Goal: Communication & Community: Answer question/provide support

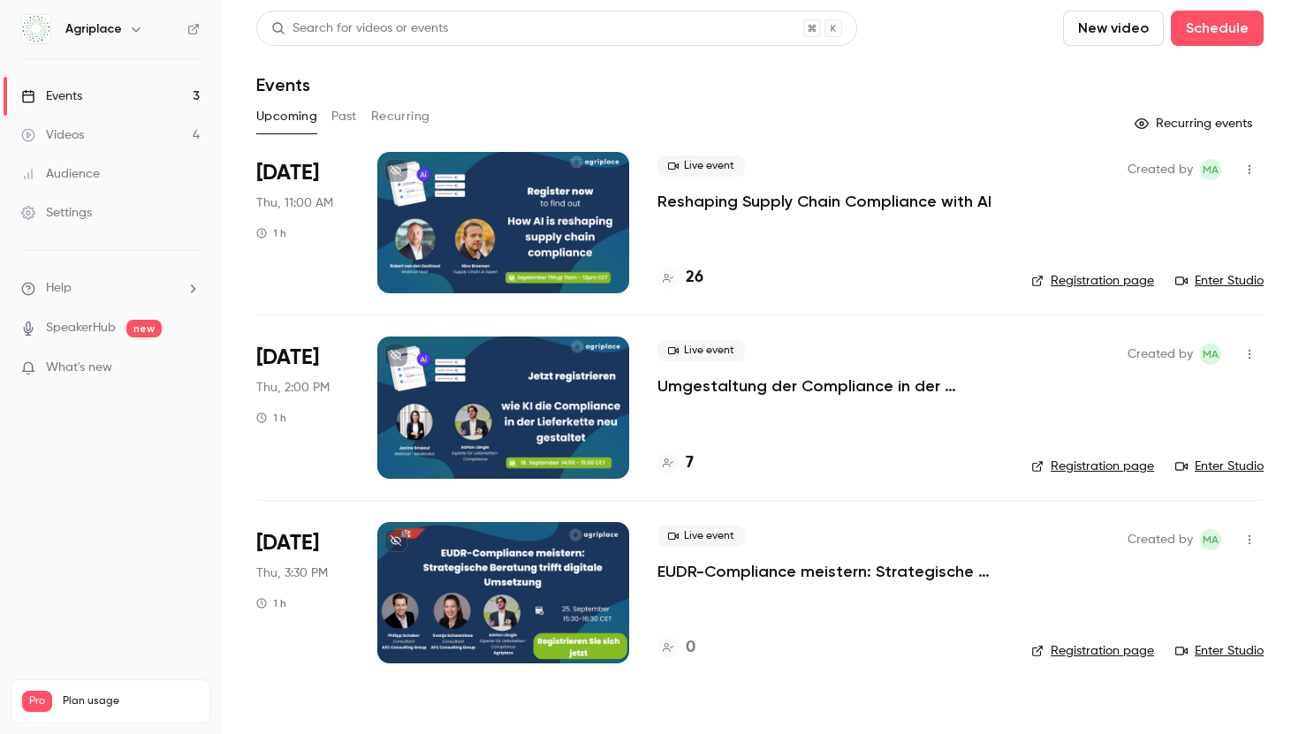
click at [731, 195] on p "Reshaping Supply Chain Compliance with AI" at bounding box center [824, 201] width 334 height 21
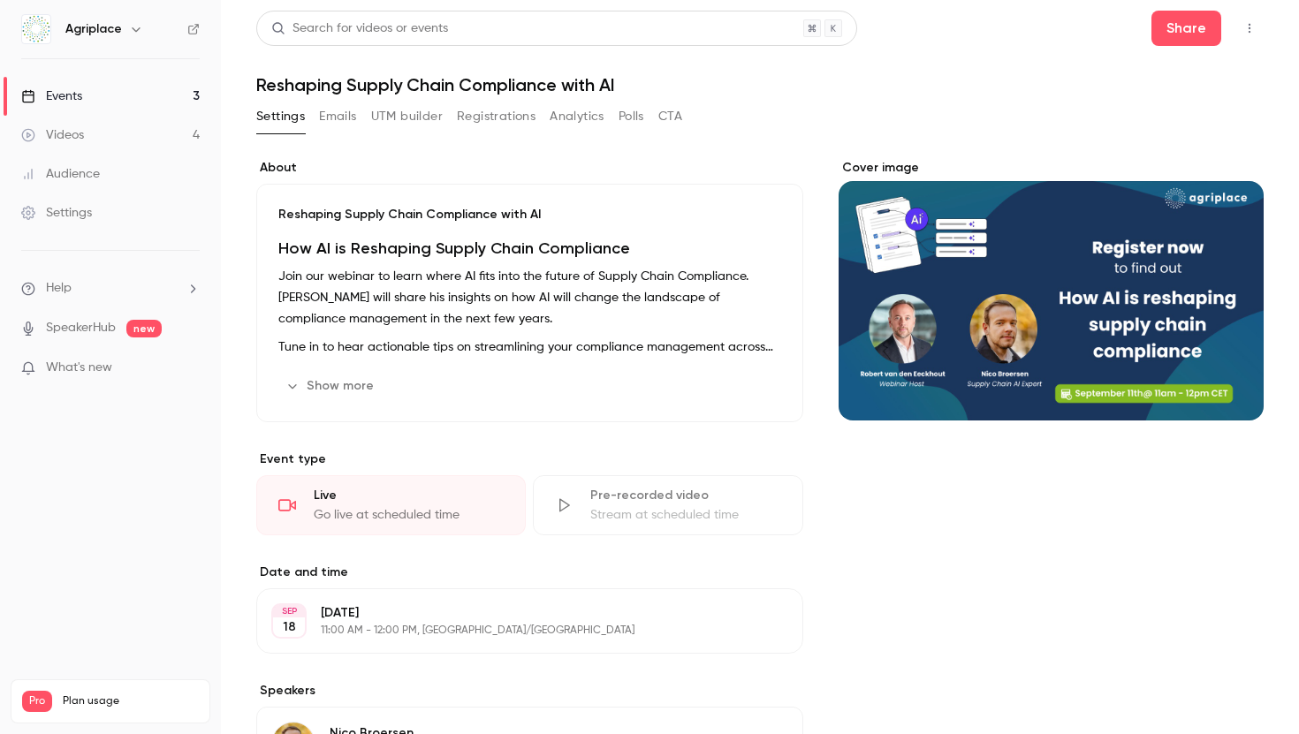
click at [486, 110] on button "Registrations" at bounding box center [496, 117] width 79 height 28
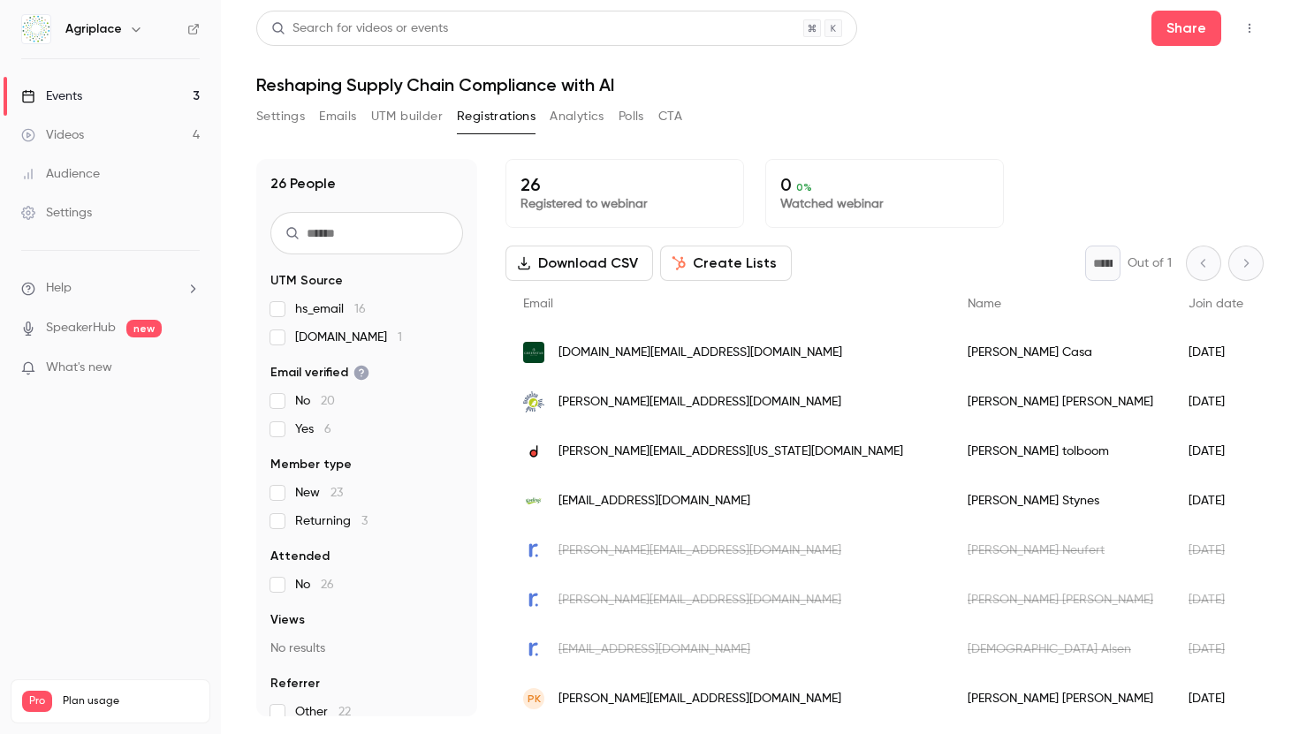
click at [741, 258] on button "Create Lists" at bounding box center [726, 263] width 132 height 35
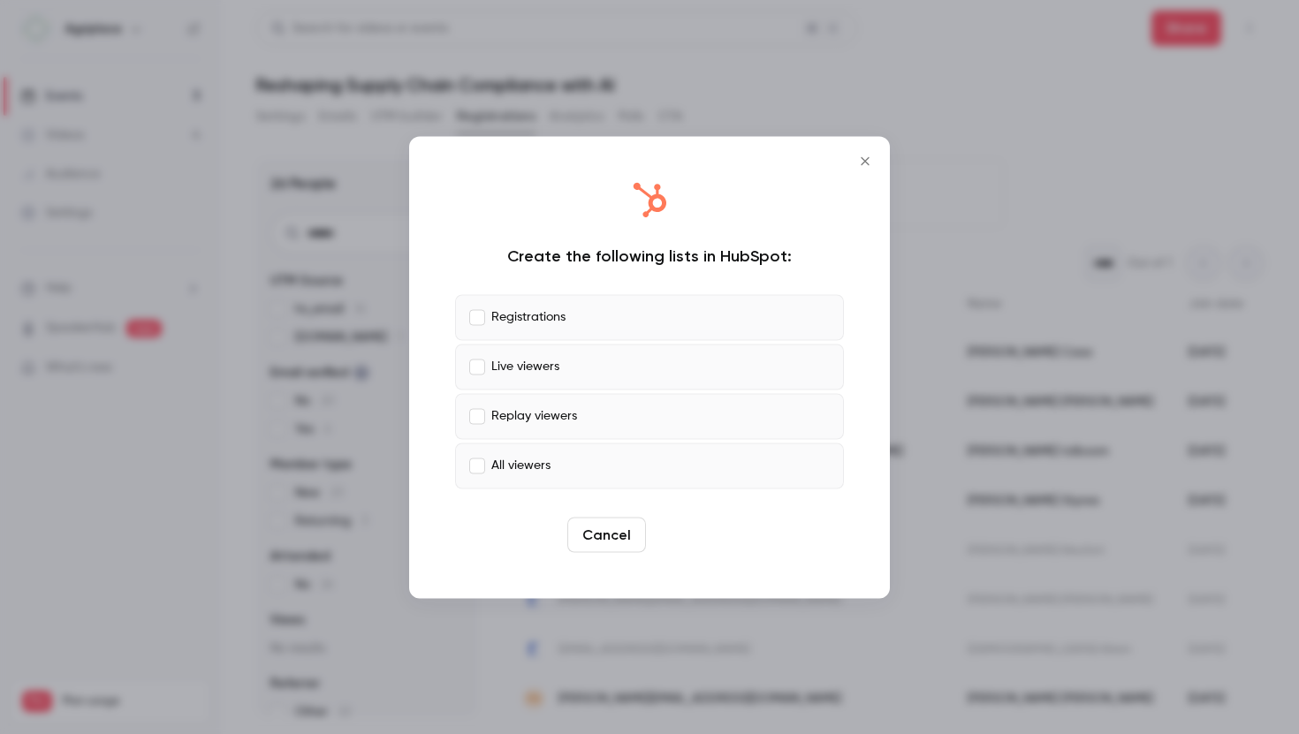
click at [692, 541] on button "Create" at bounding box center [693, 534] width 80 height 35
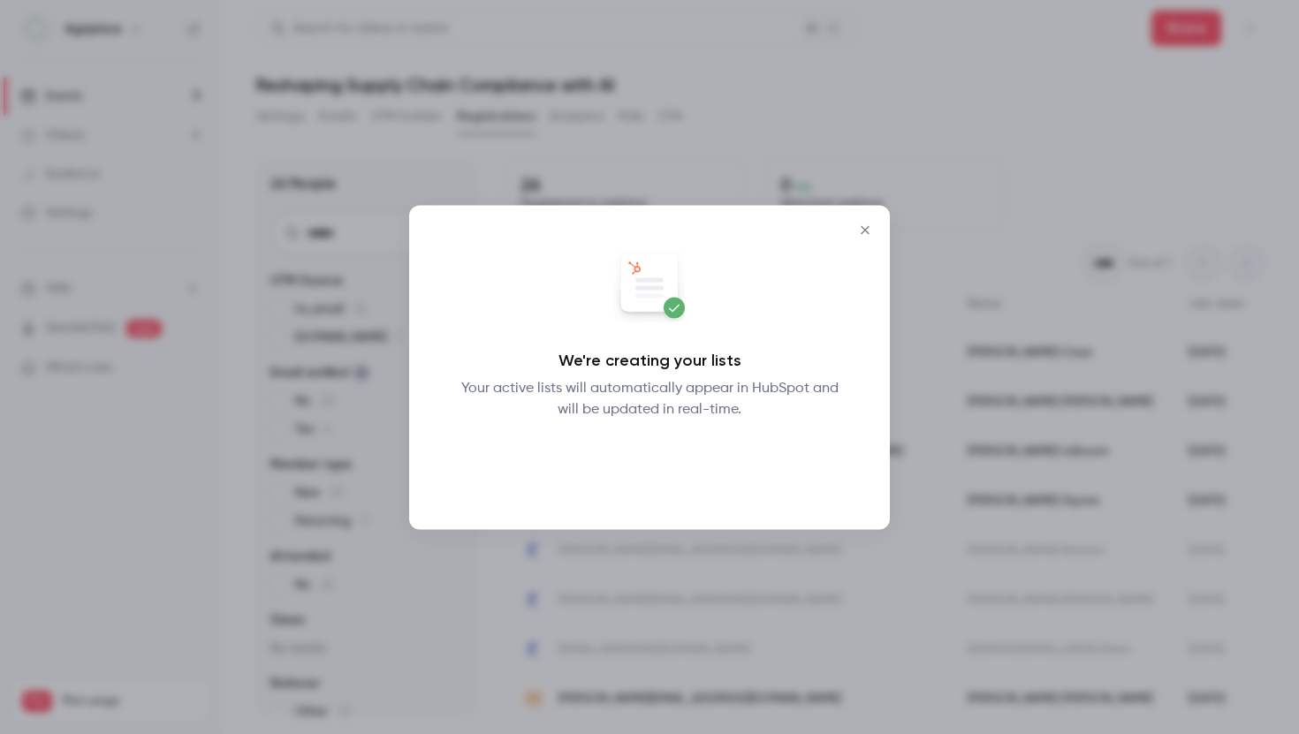
click at [638, 479] on button "Okay" at bounding box center [650, 465] width 65 height 35
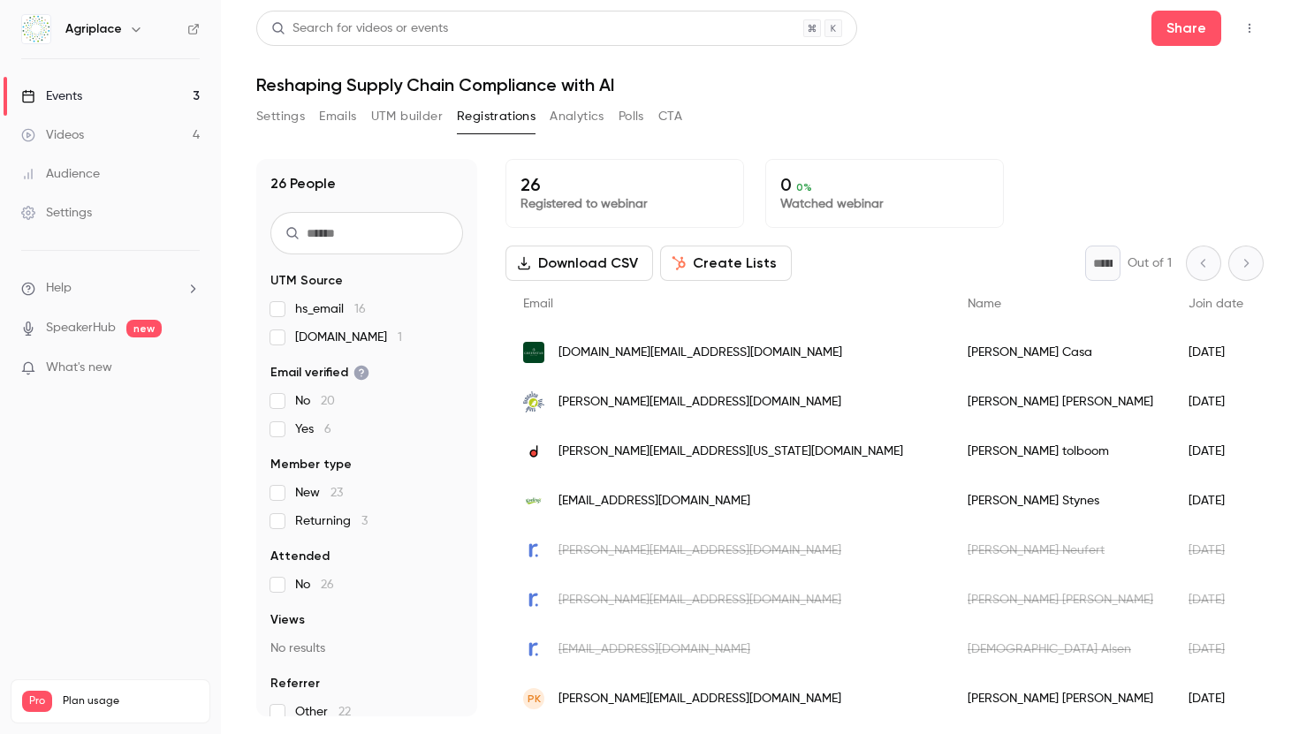
click at [95, 297] on li "Help" at bounding box center [110, 288] width 179 height 19
click at [278, 264] on link "Talk to [GEOGRAPHIC_DATA]" at bounding box center [326, 269] width 194 height 47
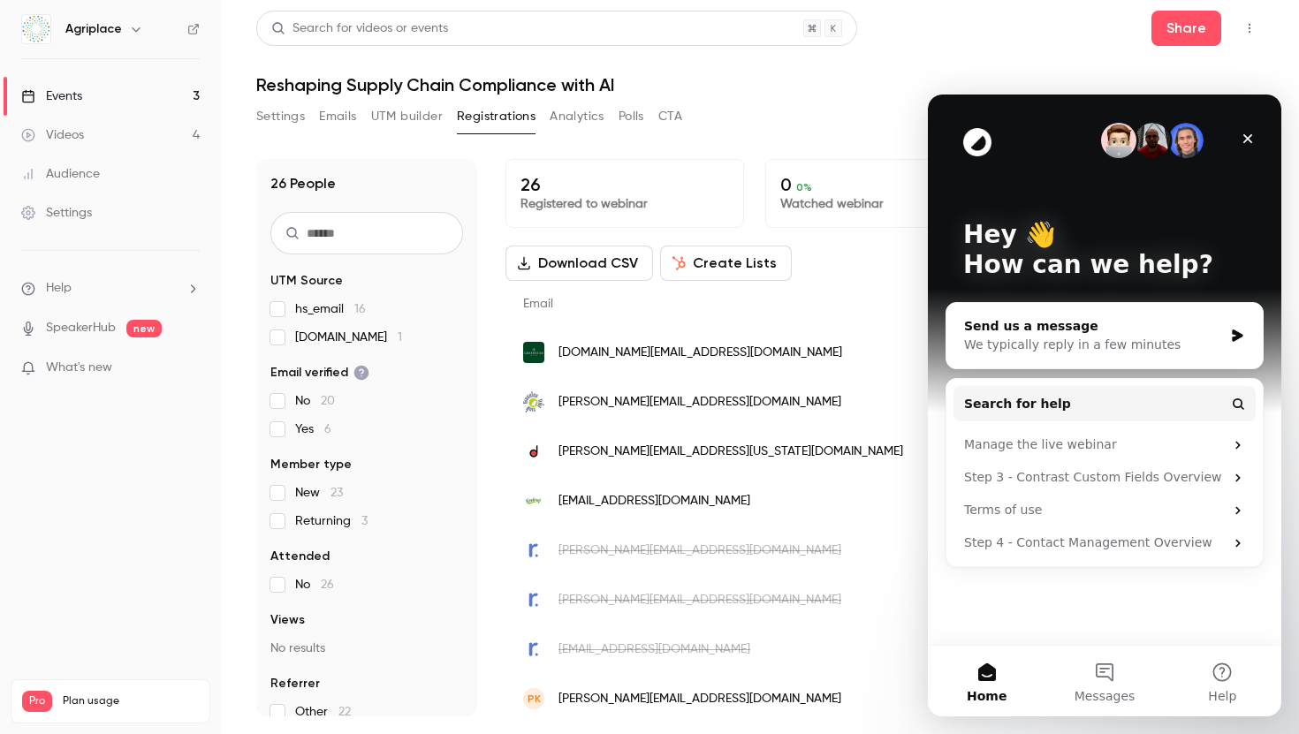
click at [1055, 330] on div "Send us a message" at bounding box center [1093, 326] width 259 height 19
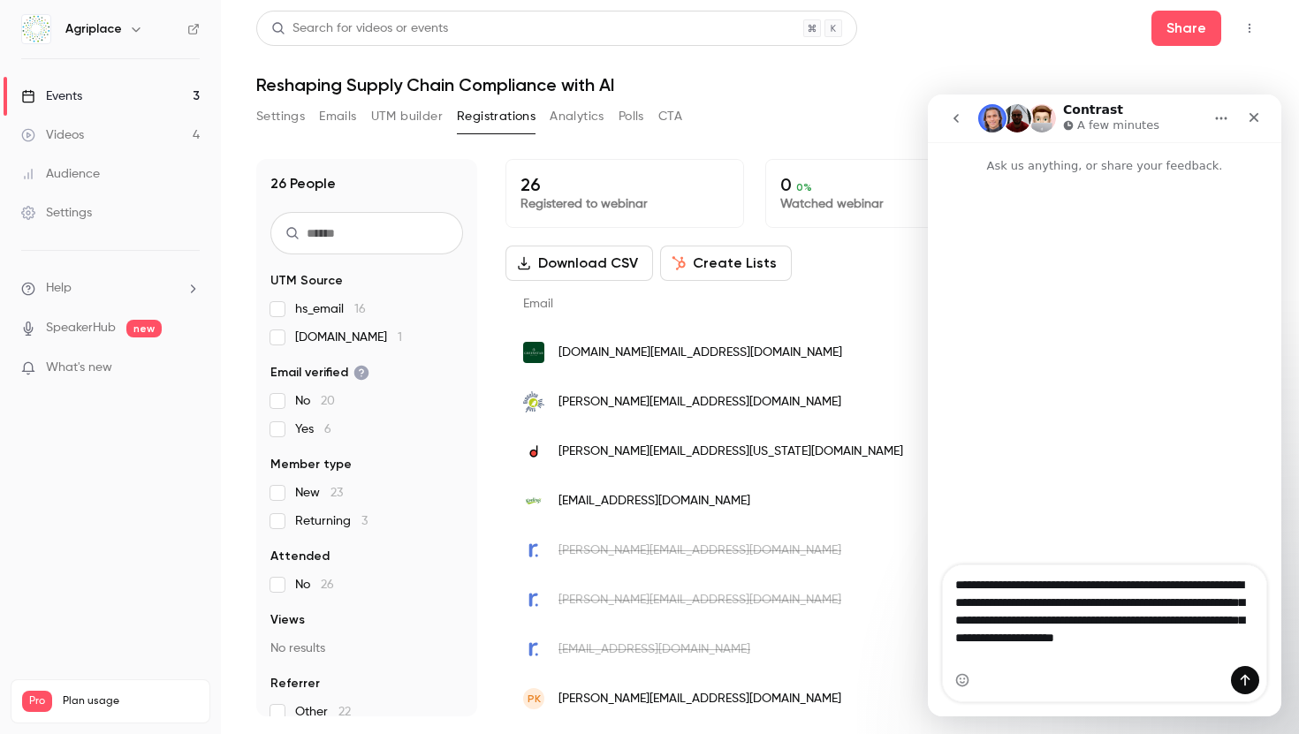
type textarea "**********"
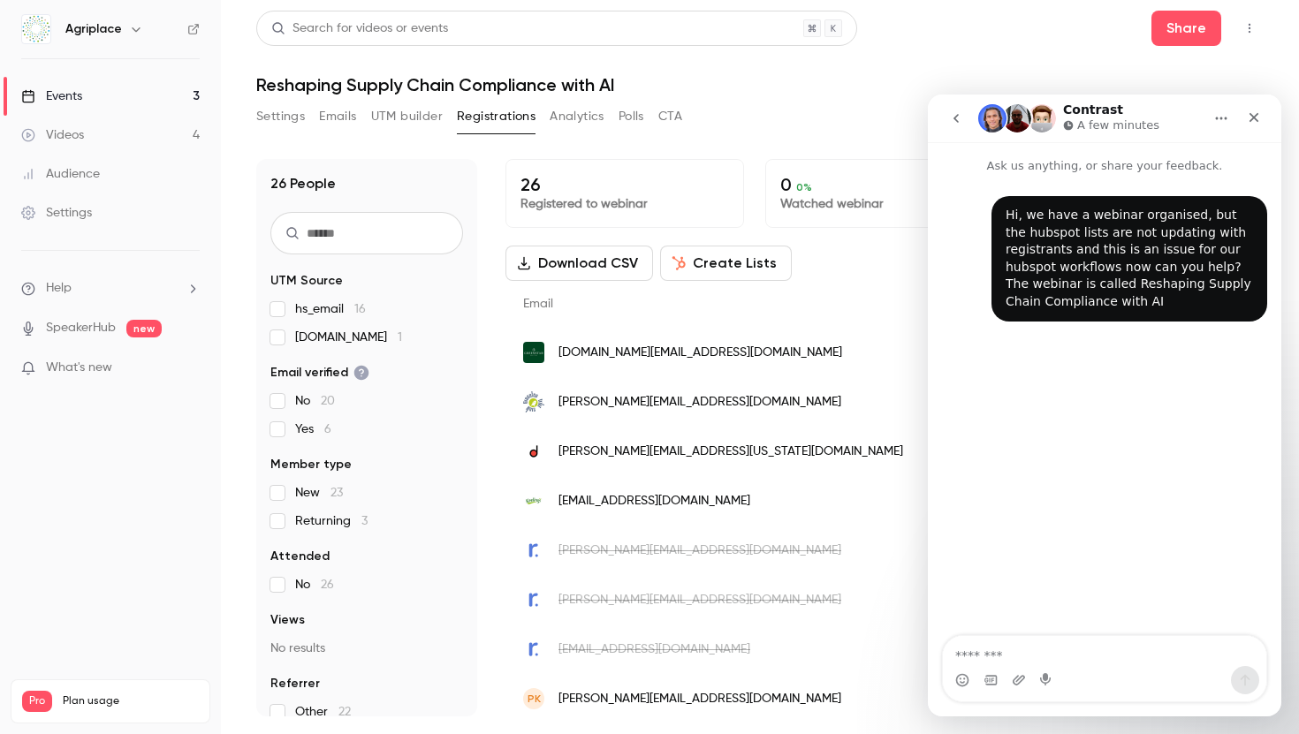
click at [955, 114] on icon "go back" at bounding box center [956, 118] width 14 height 14
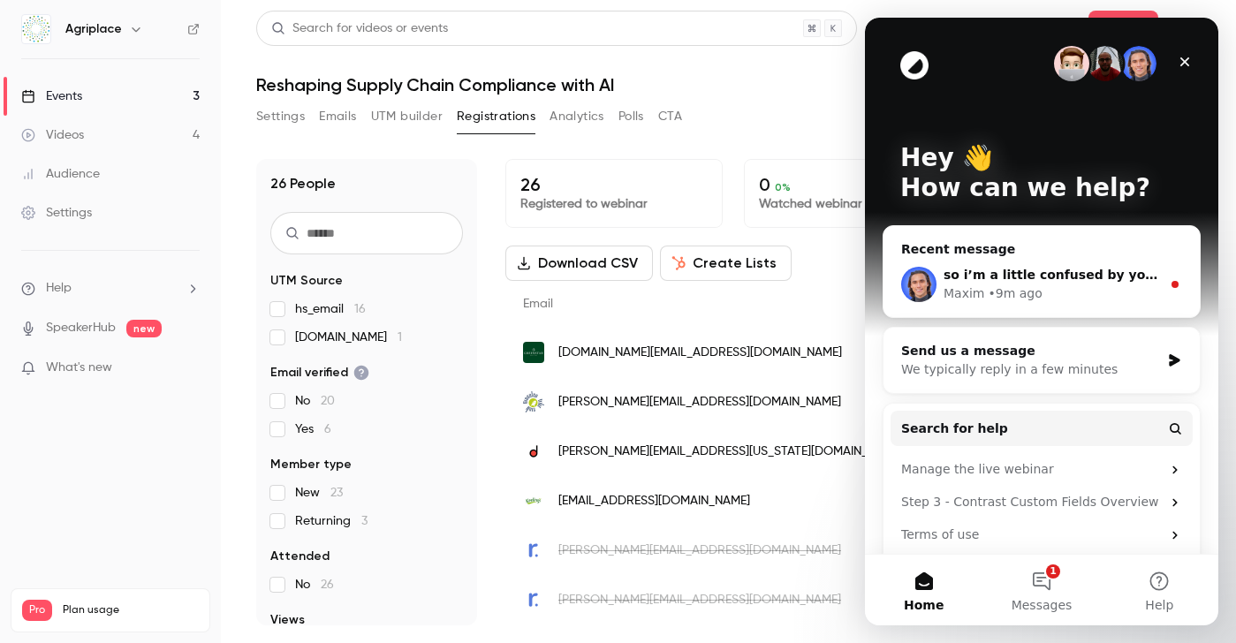
click at [1122, 266] on div "so i’m a little confused by your message. are the lists not updating? or is you…" at bounding box center [1052, 275] width 217 height 19
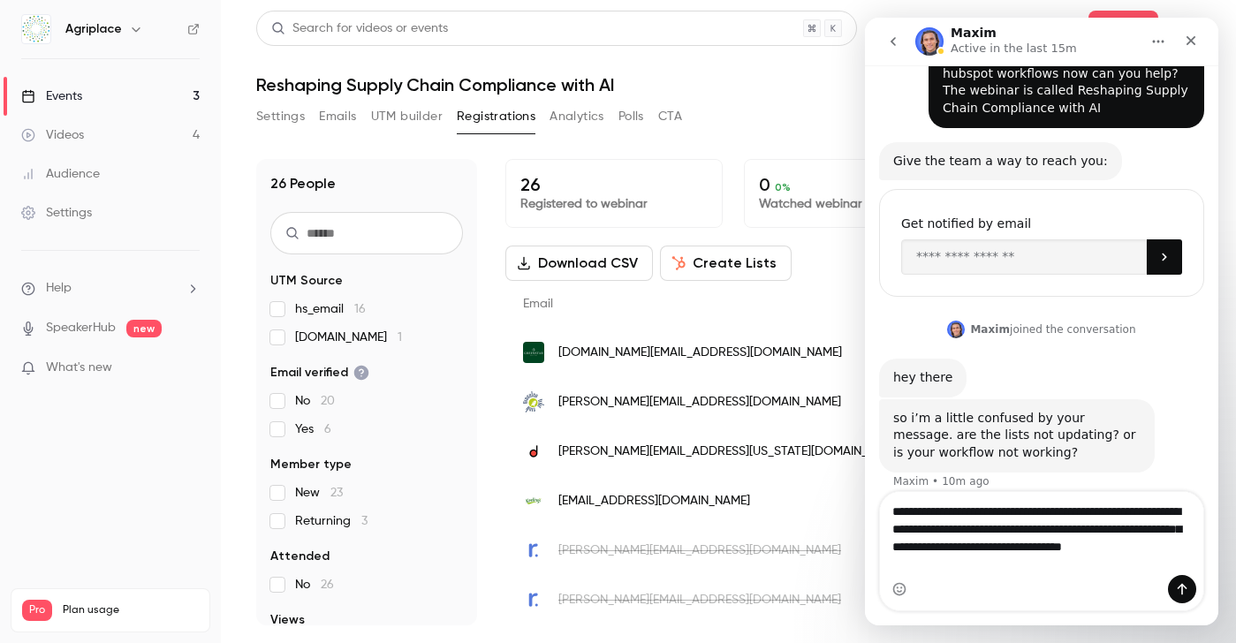
scroll to position [134, 0]
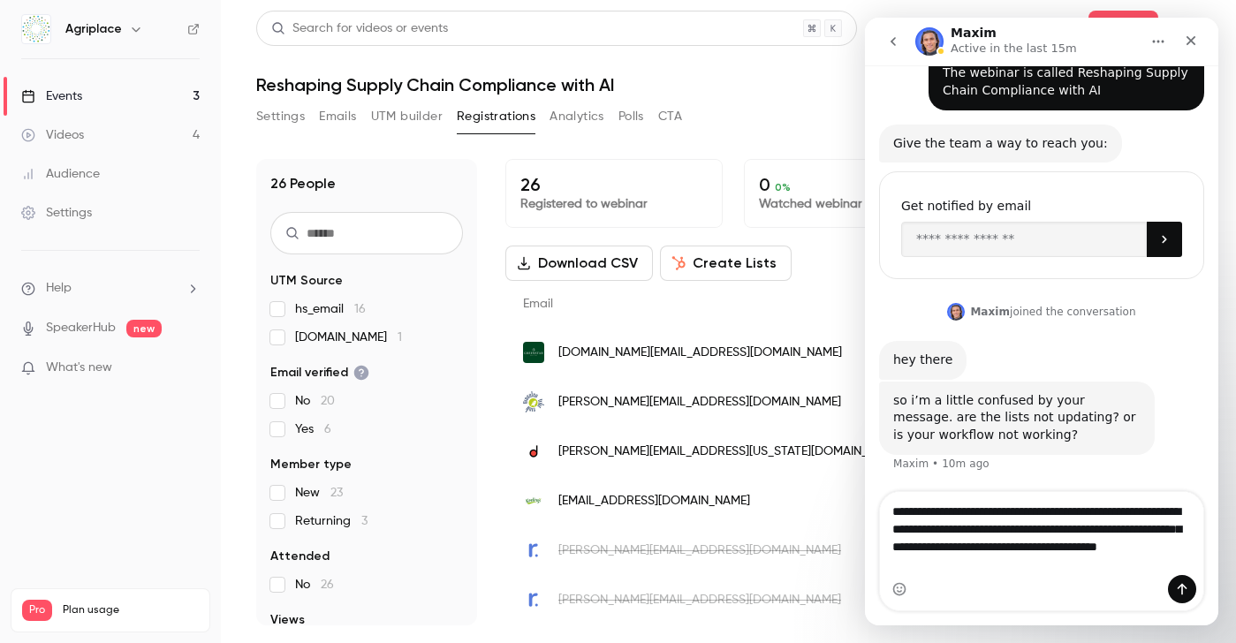
type textarea "**********"
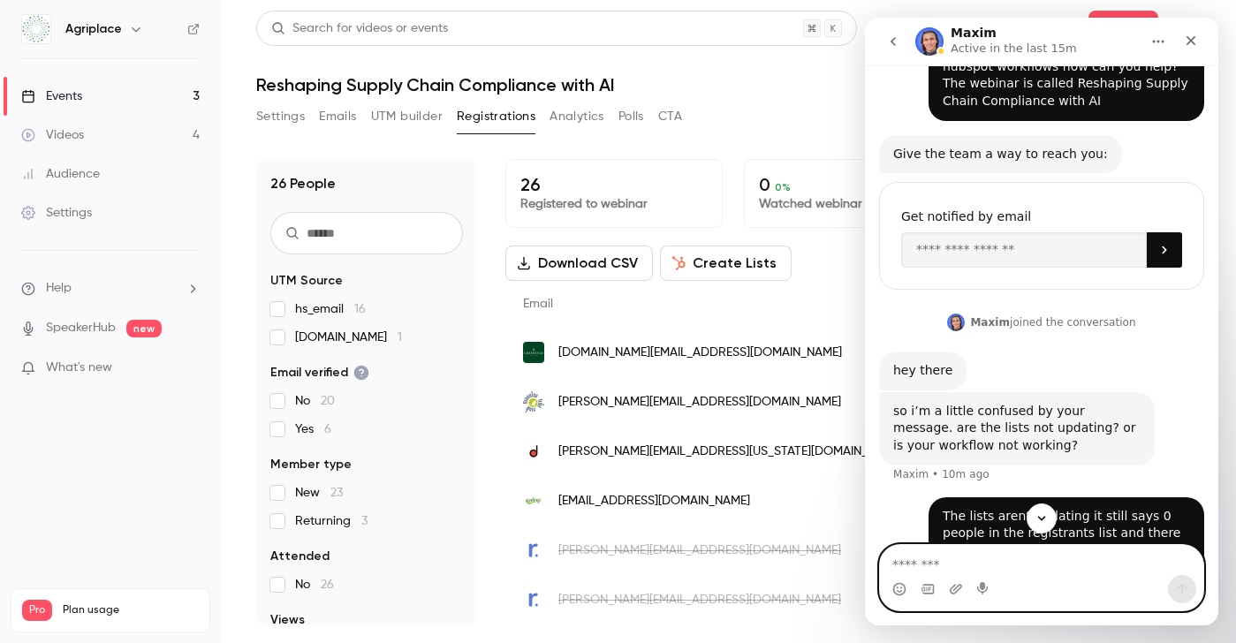
scroll to position [186, 0]
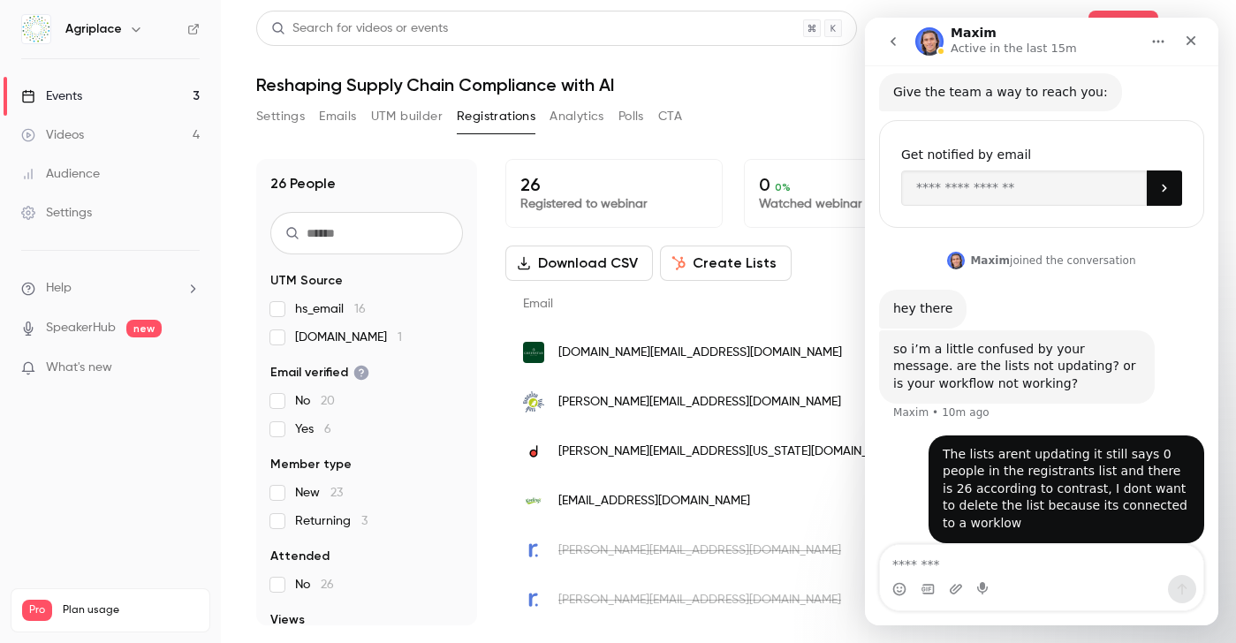
click at [899, 40] on icon "go back" at bounding box center [893, 41] width 14 height 14
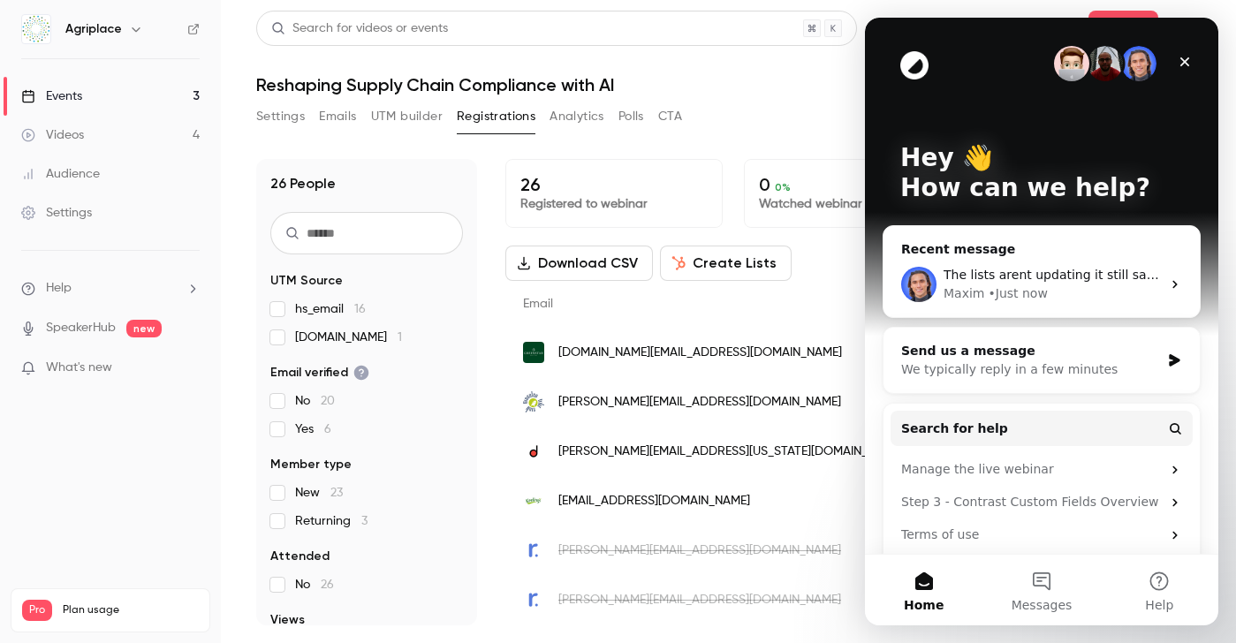
scroll to position [0, 0]
click at [1178, 67] on icon "Close" at bounding box center [1185, 62] width 14 height 14
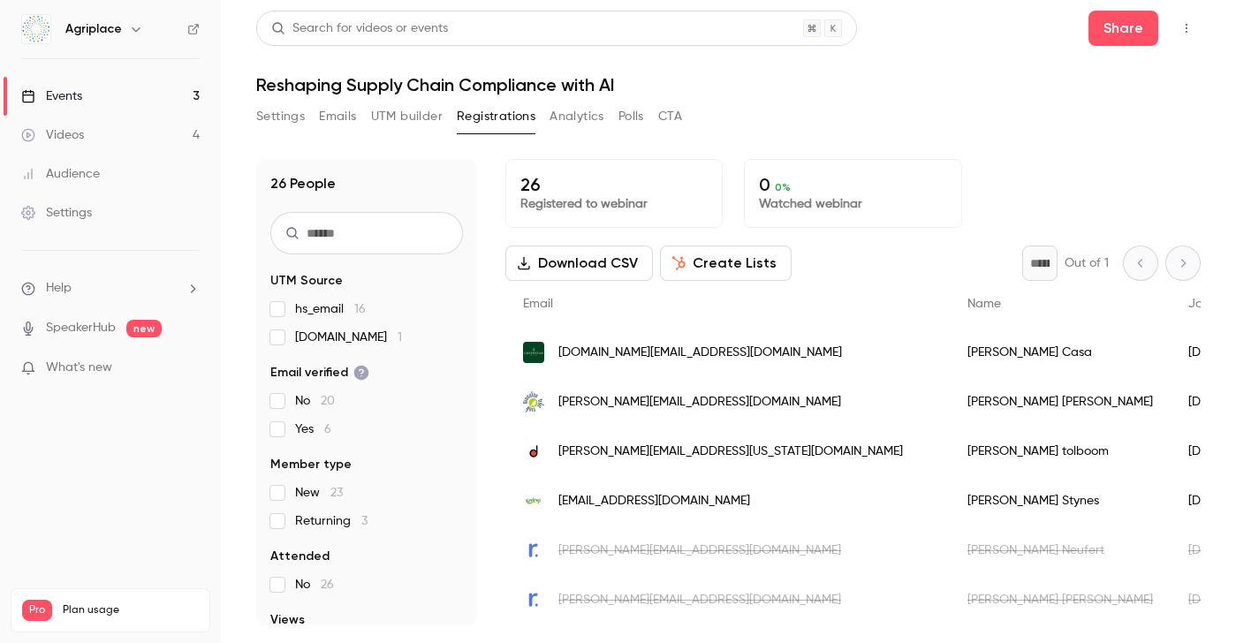
click at [152, 97] on link "Events 3" at bounding box center [110, 96] width 221 height 39
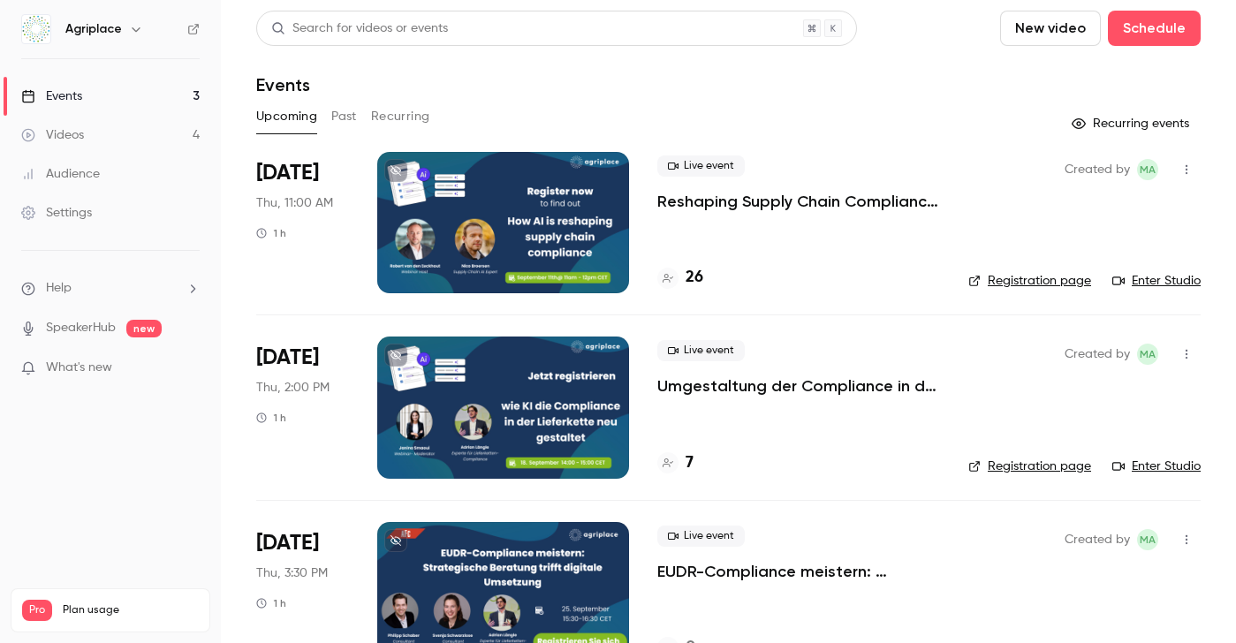
click at [1057, 28] on button "New video" at bounding box center [1050, 28] width 101 height 35
click at [1058, 90] on li "Record" at bounding box center [1101, 77] width 191 height 46
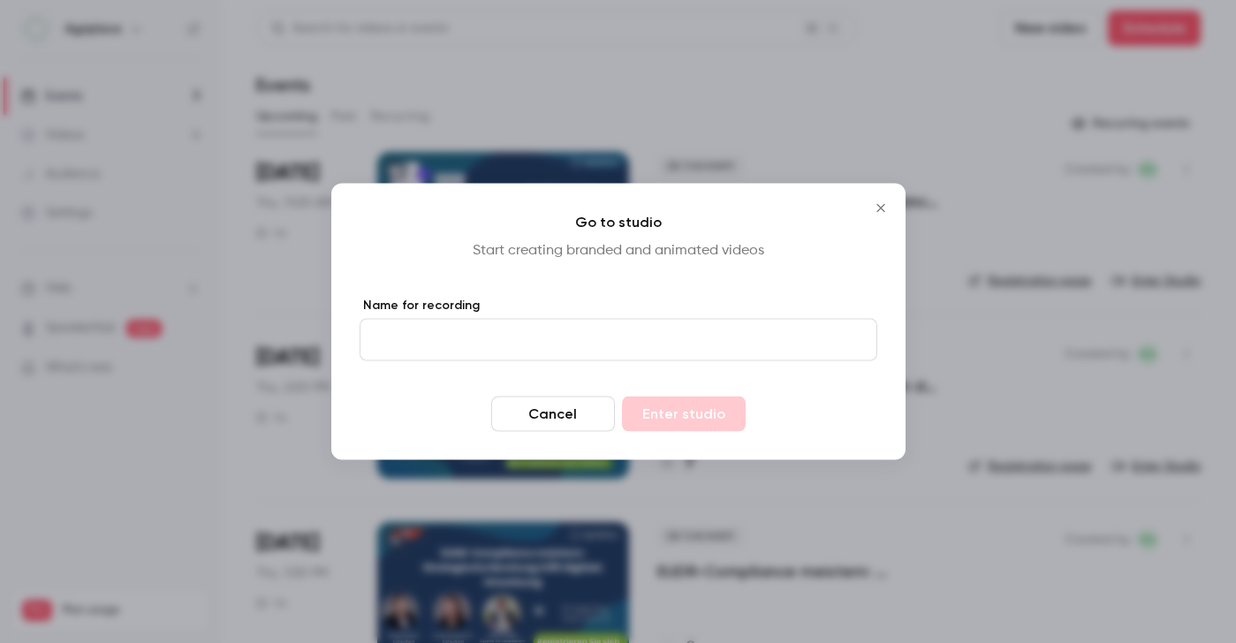
click at [408, 339] on input "Name for recording" at bounding box center [619, 340] width 518 height 42
type input "**********"
click at [674, 417] on button "Enter studio" at bounding box center [684, 414] width 124 height 35
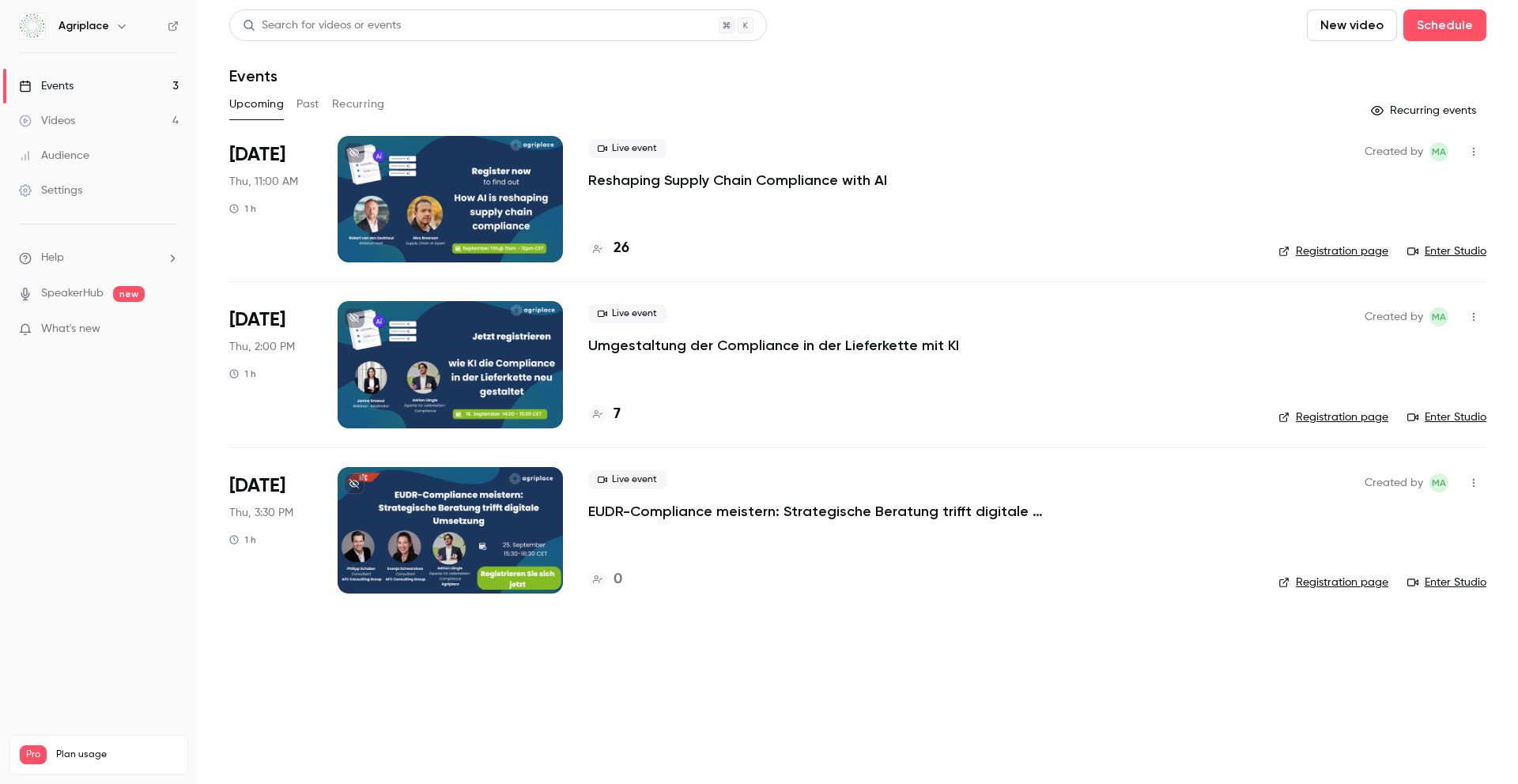
click at [1161, 37] on button "New video" at bounding box center [1352, 25] width 90 height 31
click at [1161, 71] on div "Record" at bounding box center [1409, 69] width 120 height 16
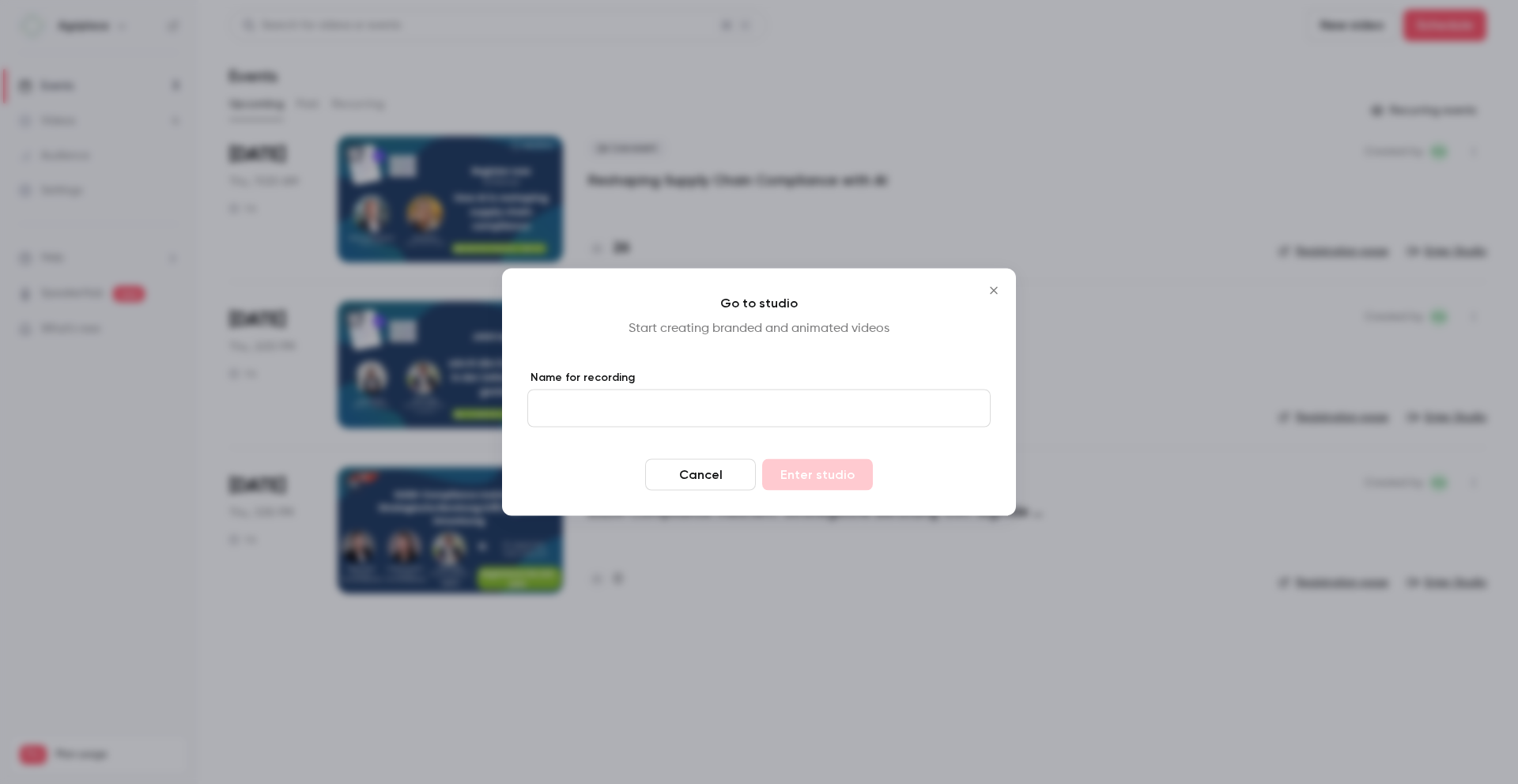
click at [592, 420] on input "Name for recording" at bounding box center [759, 409] width 463 height 38
type input "**********"
click at [814, 462] on button "Enter studio" at bounding box center [818, 474] width 111 height 31
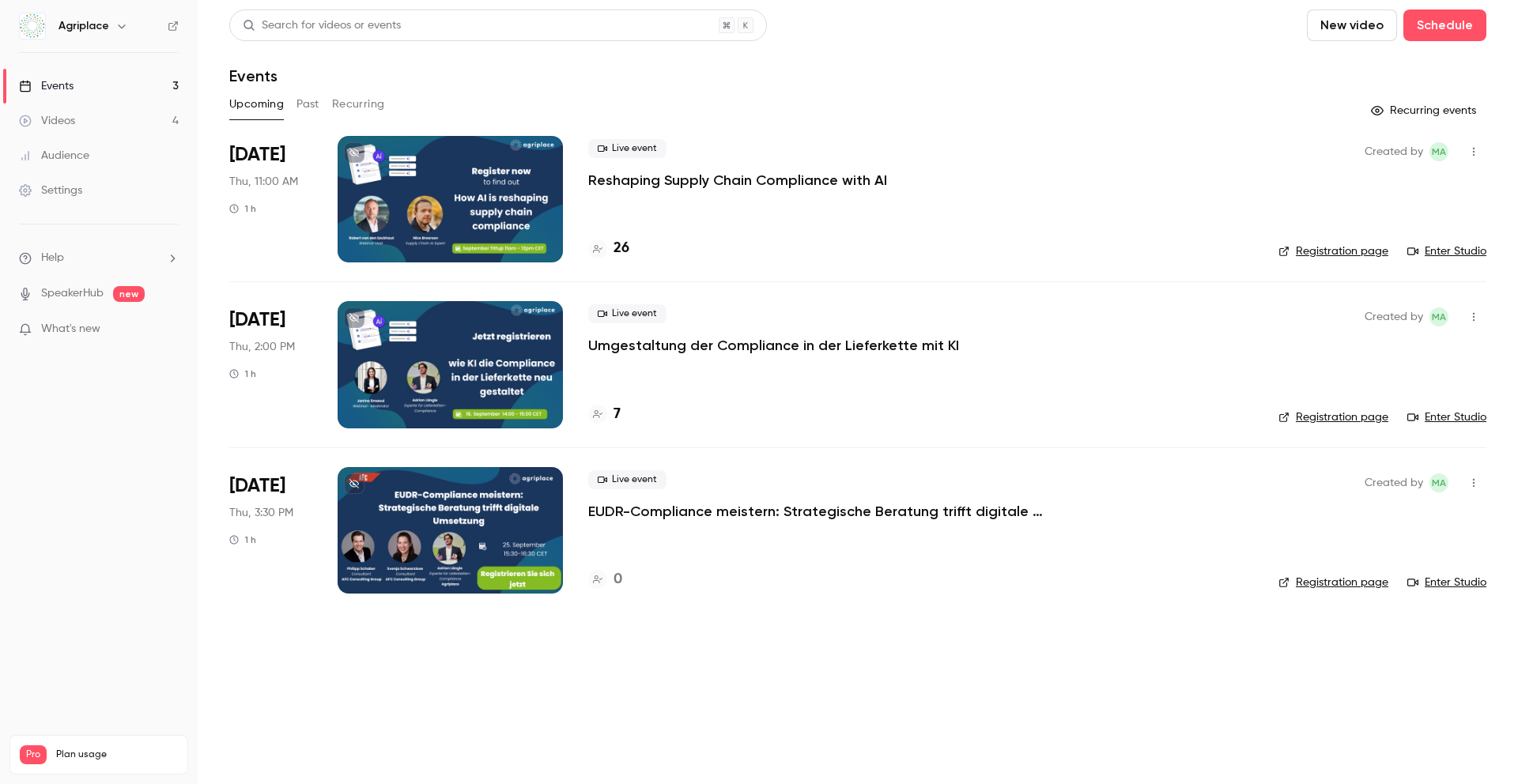
click at [1161, 249] on link "Registration page" at bounding box center [1333, 251] width 110 height 16
click at [1161, 153] on div "Live event Reshaping Supply Chain Compliance with AI" at bounding box center [920, 164] width 665 height 51
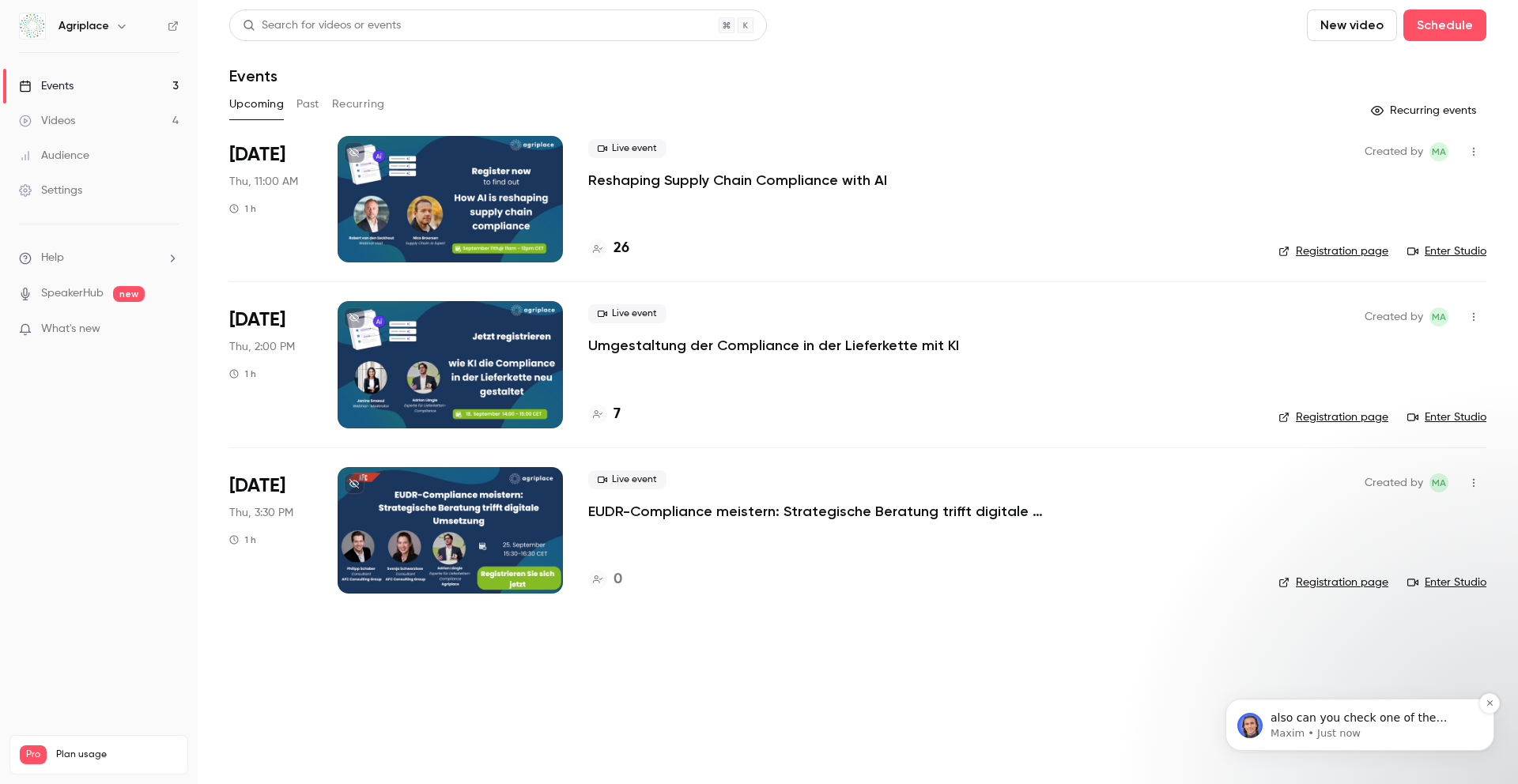
click at [1161, 655] on p "also can you check one of the registrants to see if they have the timeline even…" at bounding box center [1372, 718] width 204 height 16
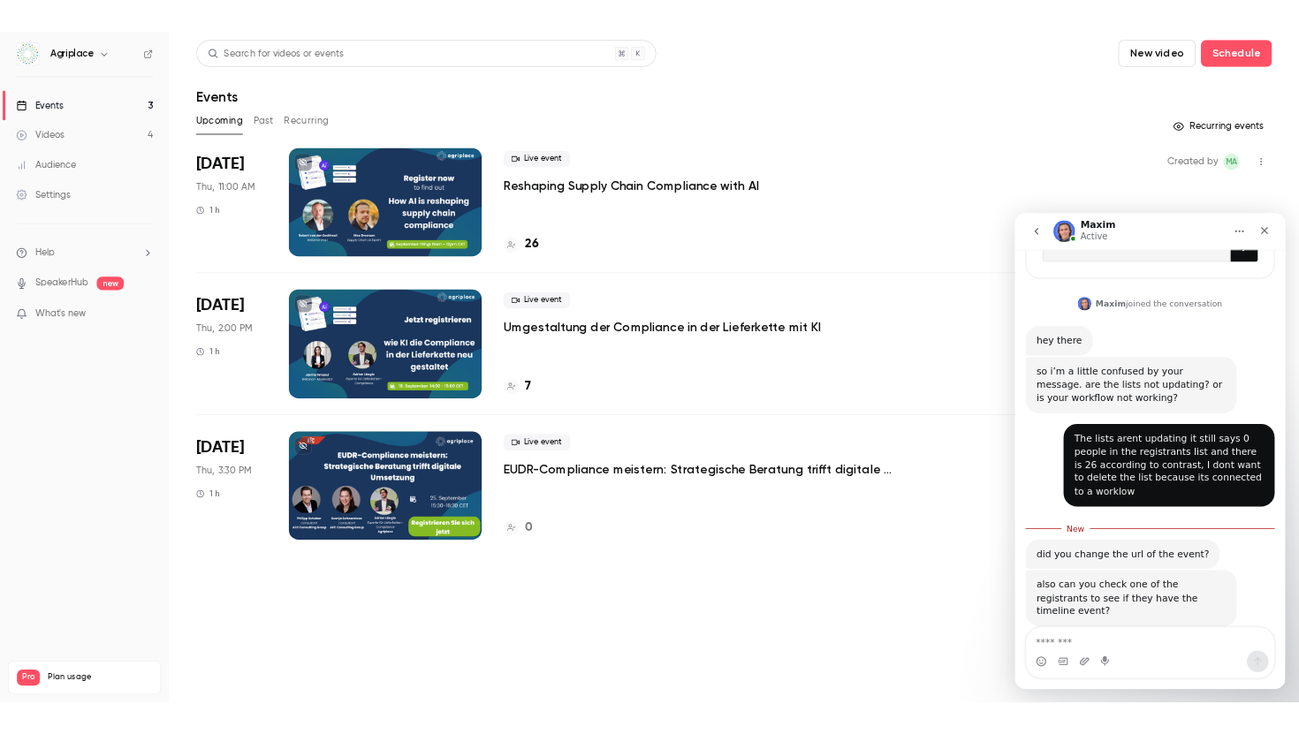
scroll to position [310, 0]
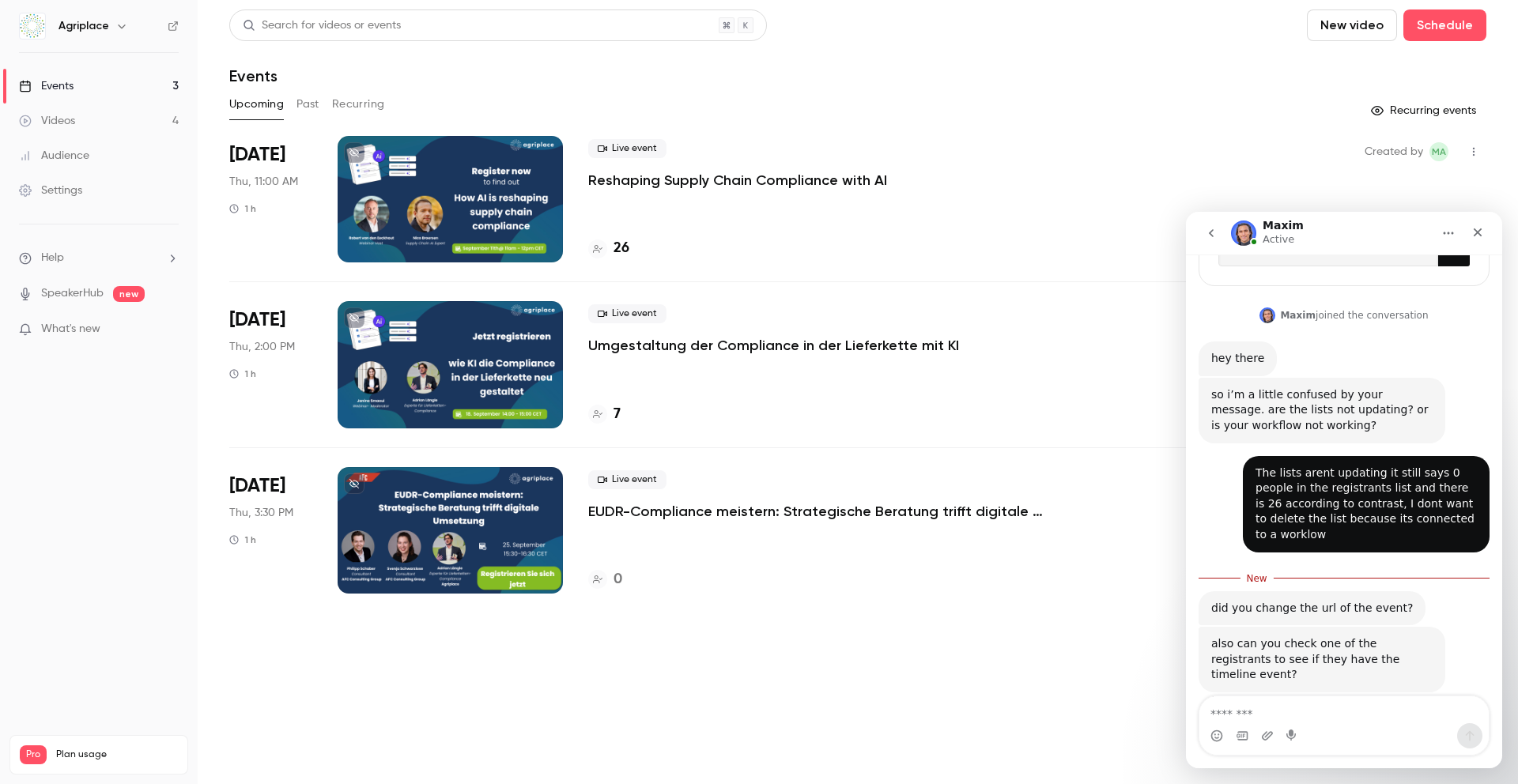
click at [1133, 655] on main "Search for videos or events New video Schedule Events Upcoming Past Recurring R…" at bounding box center [858, 392] width 1320 height 784
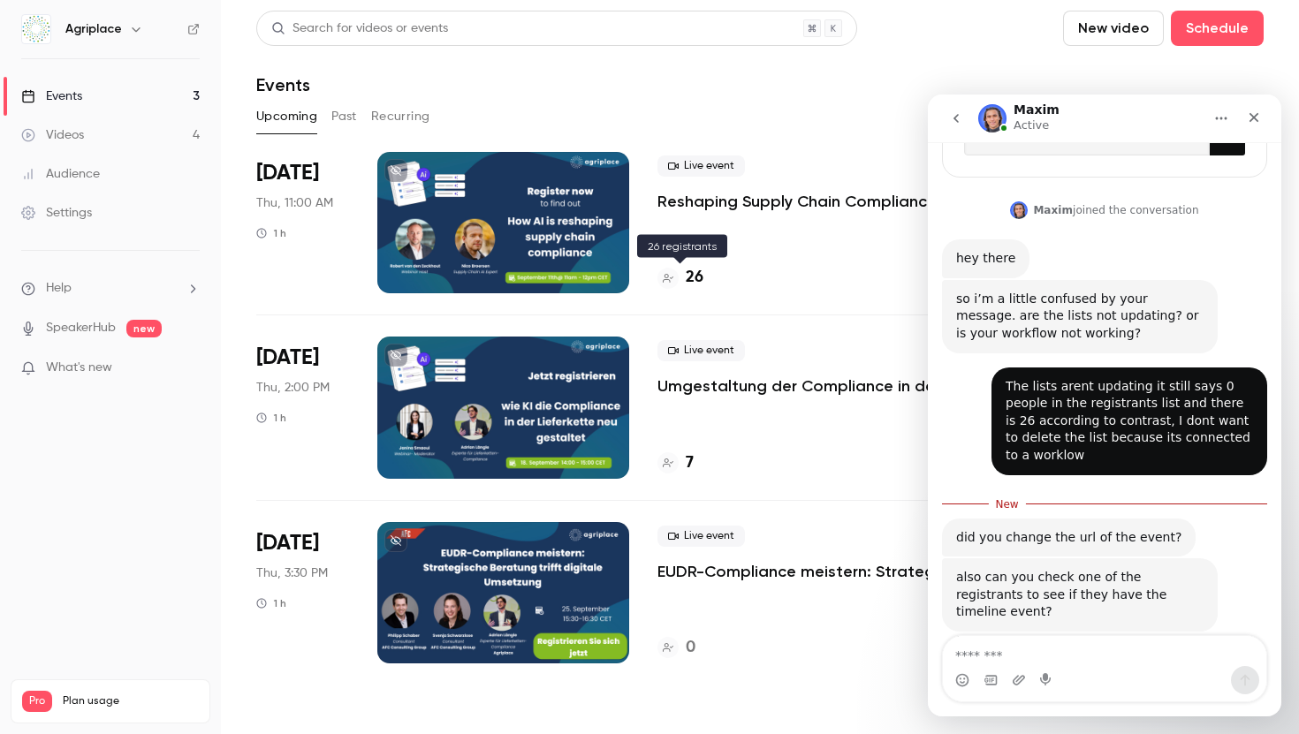
click at [692, 272] on h4 "26" at bounding box center [695, 278] width 18 height 24
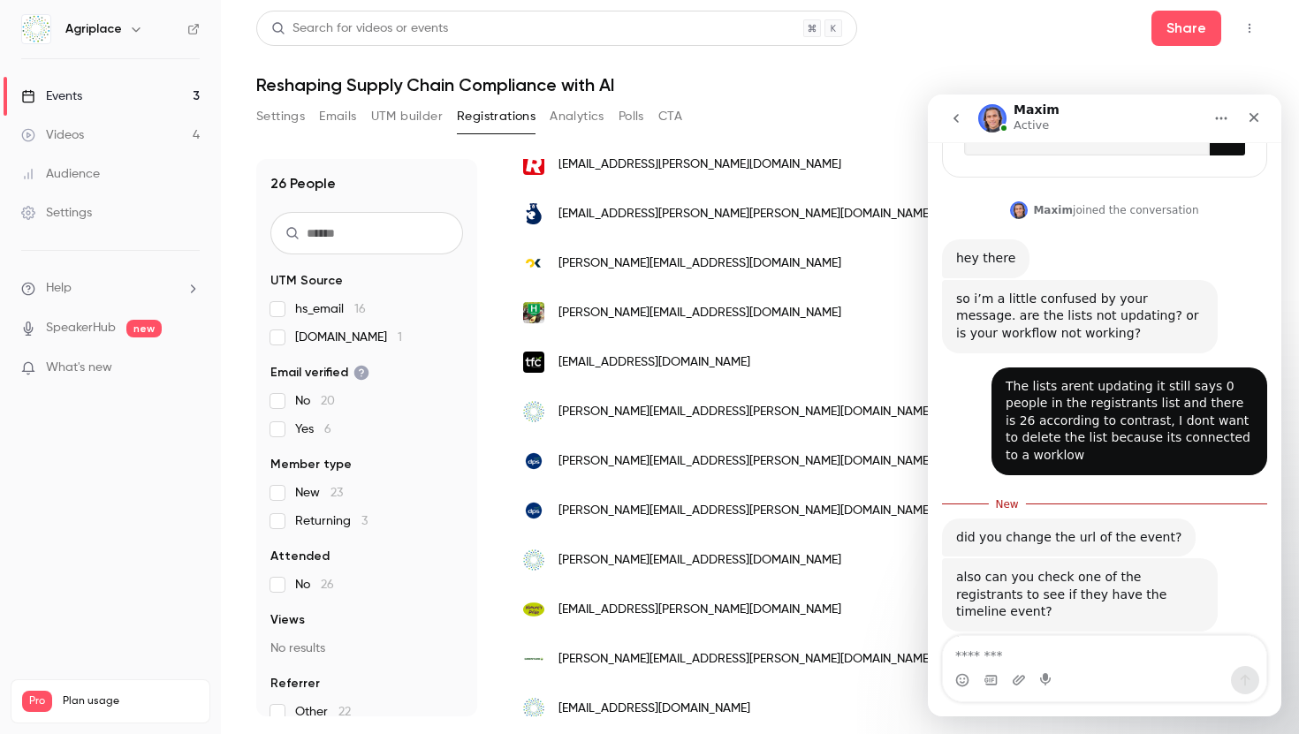
scroll to position [898, 0]
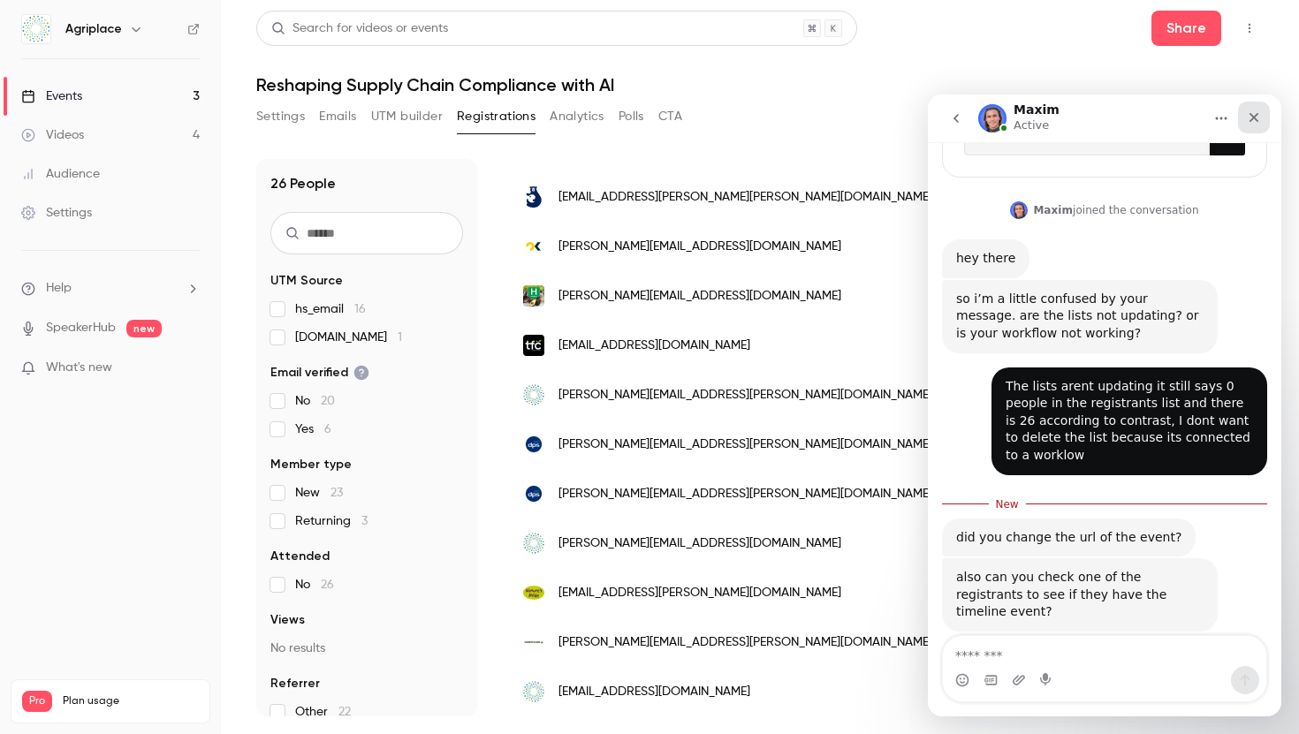
click at [1248, 118] on icon "Close" at bounding box center [1254, 117] width 14 height 14
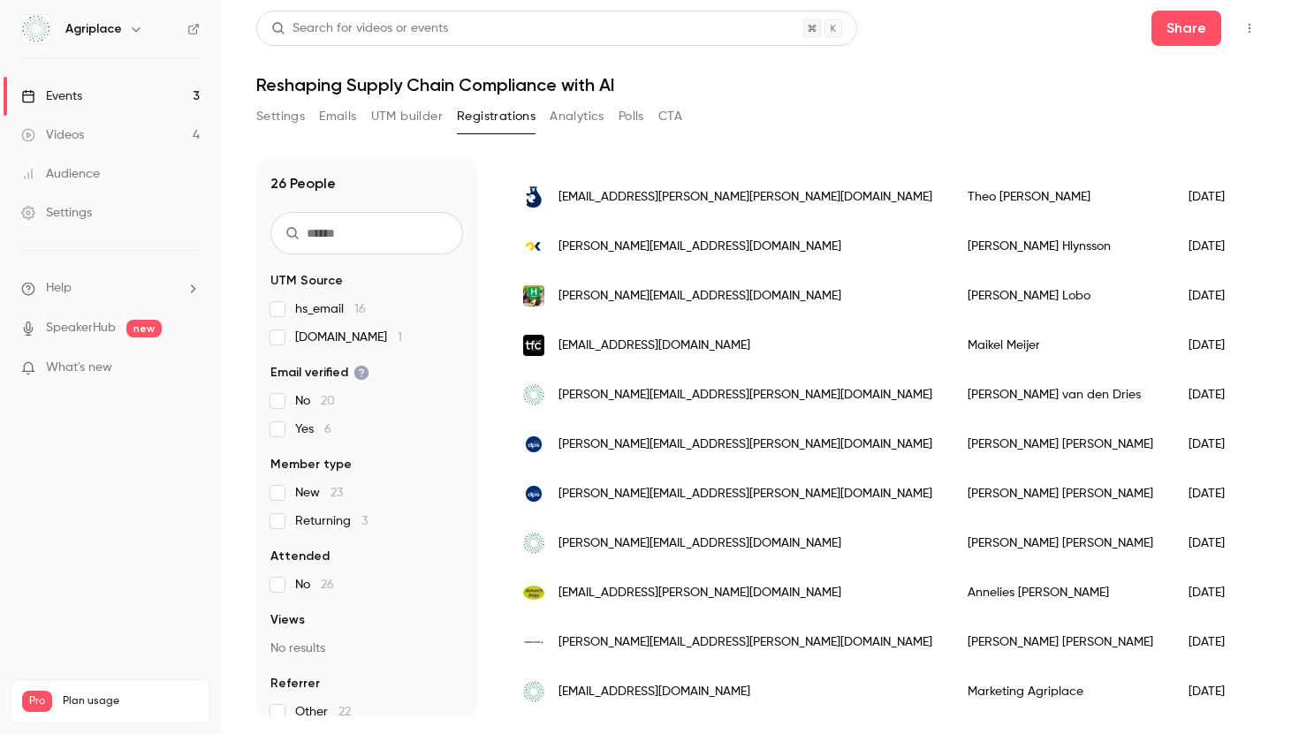
click at [123, 101] on link "Events 3" at bounding box center [110, 96] width 221 height 39
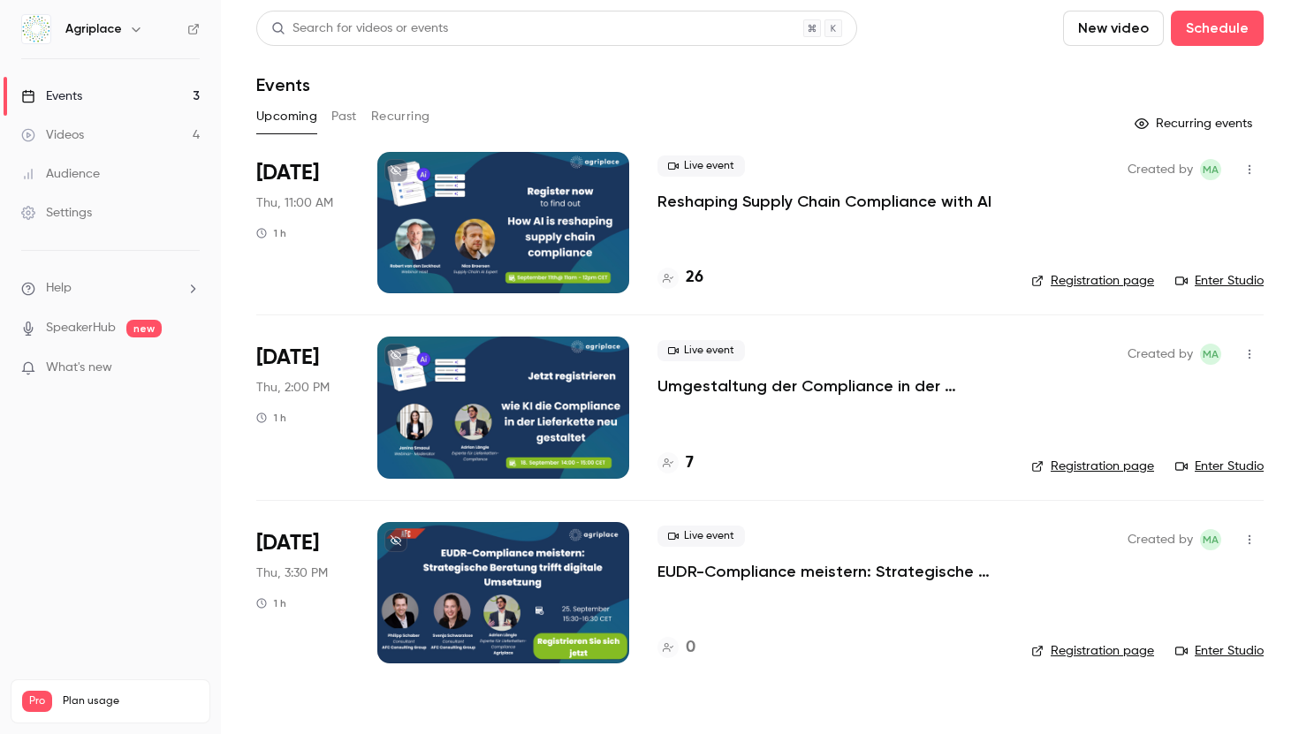
click at [1096, 279] on link "Registration page" at bounding box center [1092, 281] width 123 height 18
click at [115, 289] on li "Help" at bounding box center [110, 288] width 179 height 19
click at [1075, 277] on div at bounding box center [649, 367] width 1299 height 734
click at [1088, 277] on link "Registration page" at bounding box center [1092, 281] width 123 height 18
click at [77, 282] on li "Help" at bounding box center [110, 288] width 179 height 19
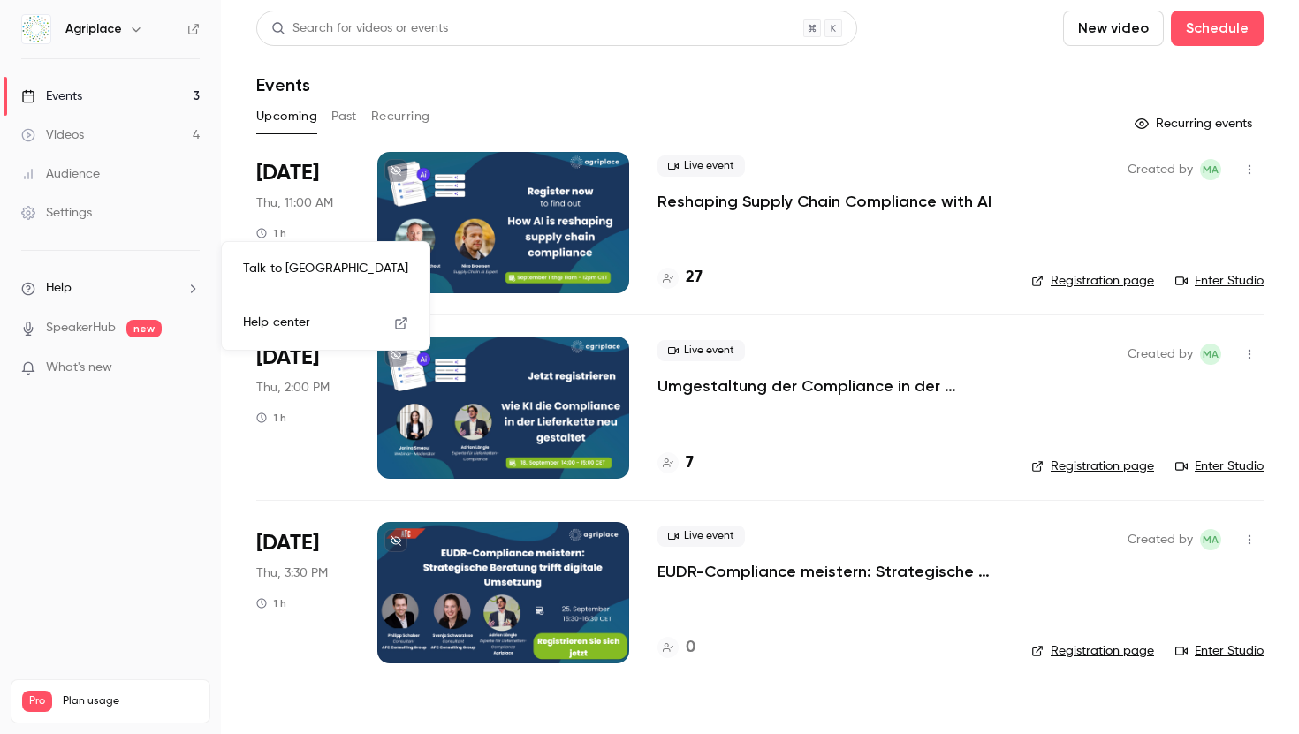
click at [250, 268] on link "Talk to us" at bounding box center [326, 269] width 194 height 47
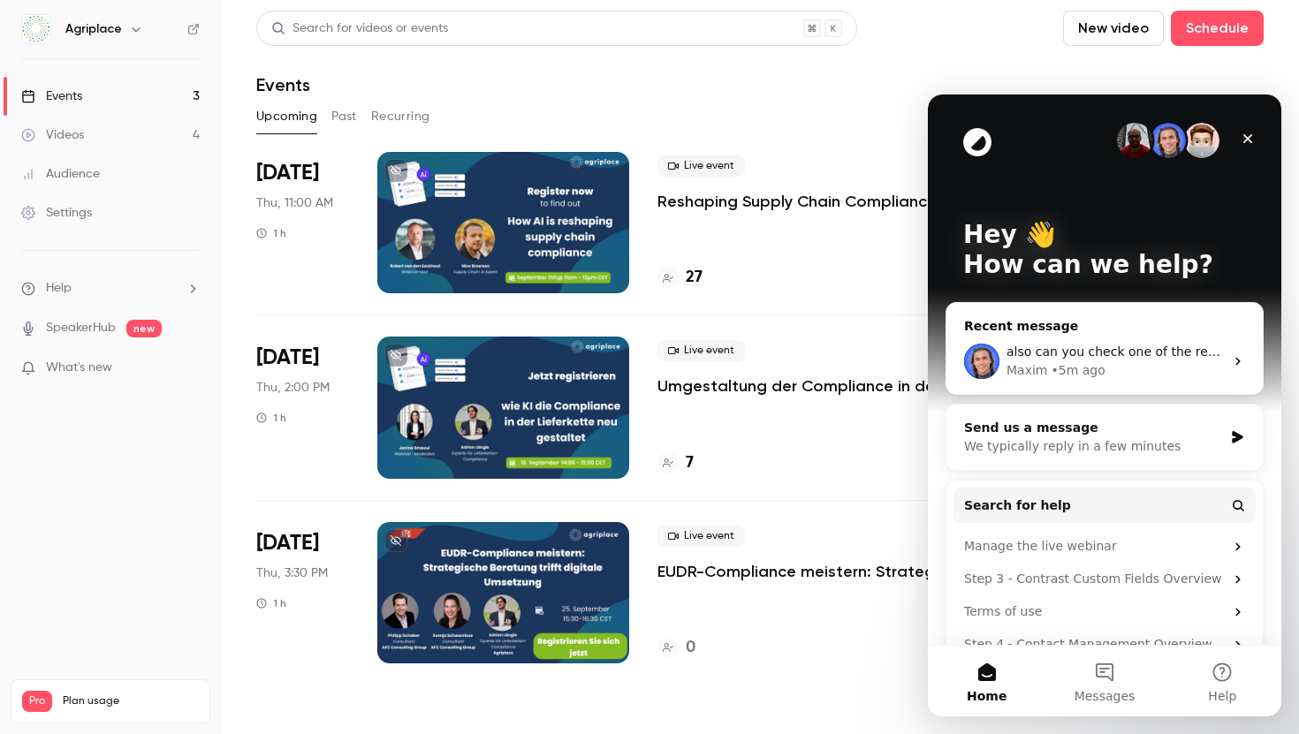
click at [1095, 365] on div "• 5m ago" at bounding box center [1078, 370] width 54 height 19
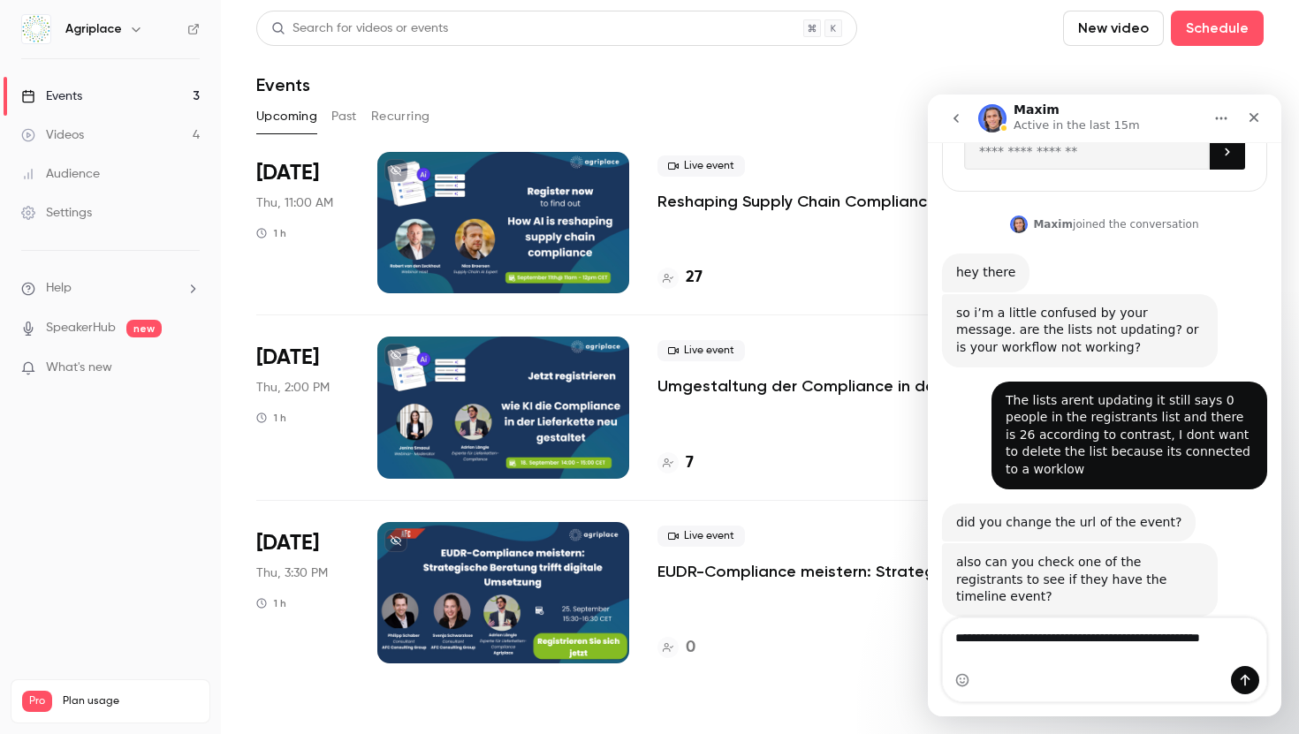
scroll to position [299, 0]
type textarea "**********"
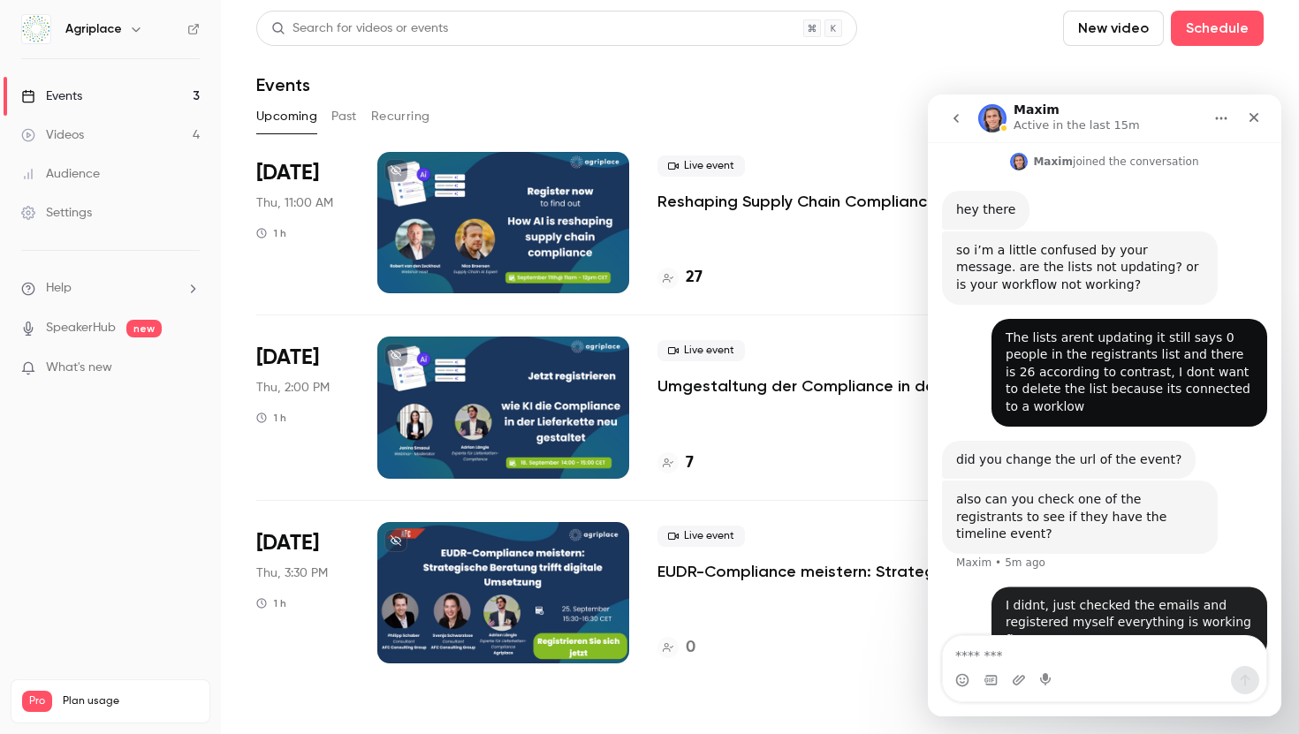
scroll to position [368, 0]
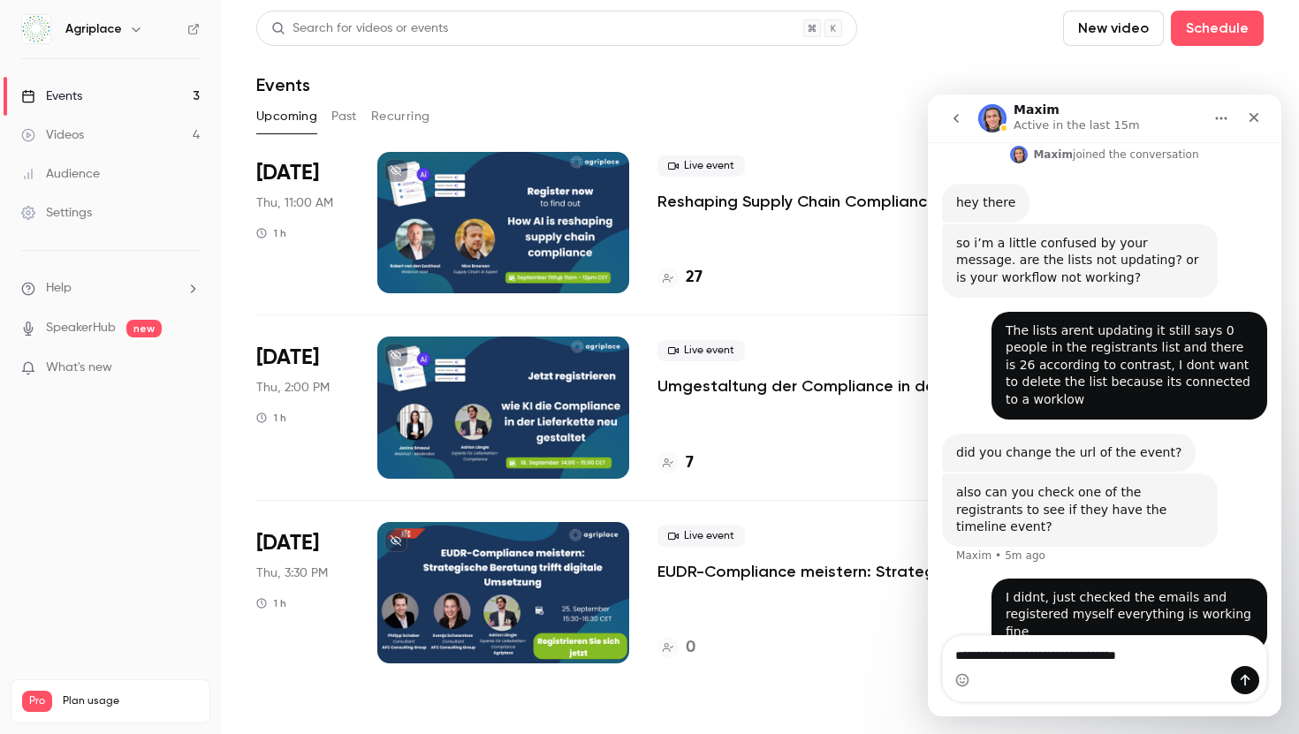
type textarea "**********"
